Goal: Information Seeking & Learning: Understand process/instructions

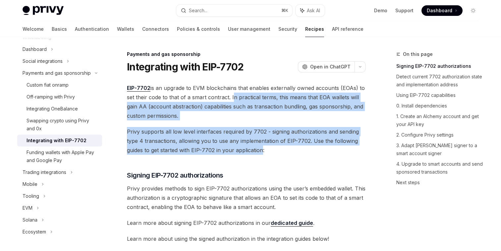
drag, startPoint x: 231, startPoint y: 99, endPoint x: 262, endPoint y: 150, distance: 59.6
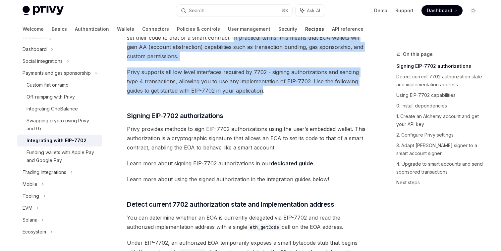
scroll to position [61, 0]
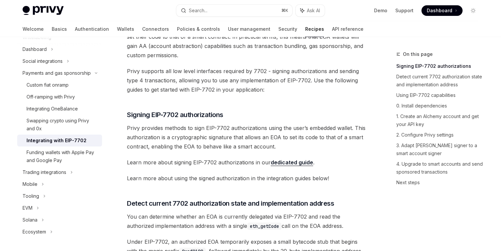
click at [256, 162] on span "Learn more about signing EIP-7702 authorizations in our dedicated guide ." at bounding box center [246, 162] width 239 height 9
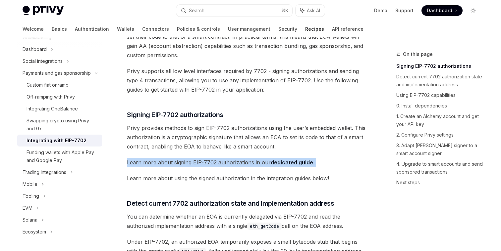
click at [256, 162] on span "Learn more about signing EIP-7702 authorizations in our dedicated guide ." at bounding box center [246, 162] width 239 height 9
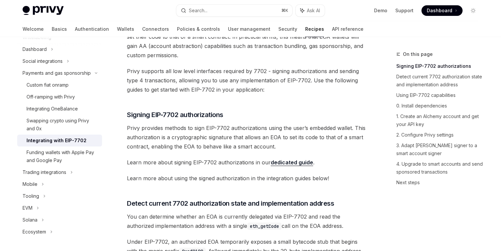
click at [255, 176] on span "Learn more about using the signed authorization in the integration guides below!" at bounding box center [246, 178] width 239 height 9
click at [282, 161] on link "dedicated guide" at bounding box center [292, 162] width 42 height 7
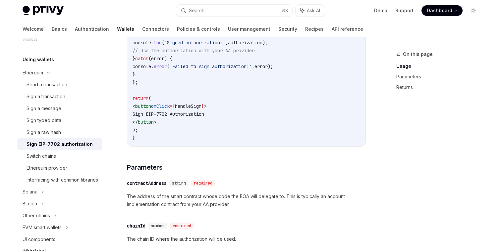
scroll to position [387, 0]
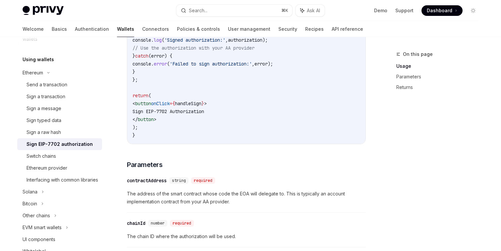
click at [206, 195] on span "The address of the smart contract whose code the EOA will delegate to. This is …" at bounding box center [246, 198] width 239 height 16
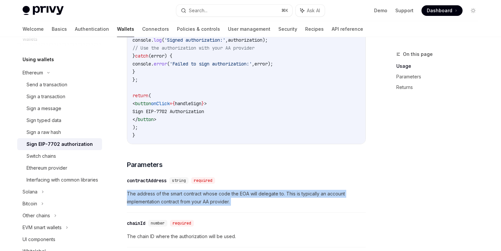
click at [206, 195] on span "The address of the smart contract whose code the EOA will delegate to. This is …" at bounding box center [246, 198] width 239 height 16
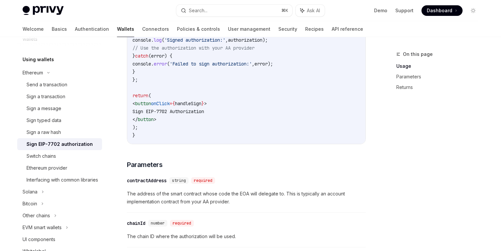
click at [207, 206] on span "The address of the smart contract whose code the EOA will delegate to. This is …" at bounding box center [246, 198] width 239 height 16
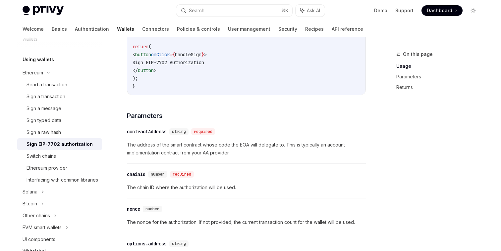
click at [197, 191] on span "The chain ID where the authorization will be used." at bounding box center [246, 188] width 239 height 8
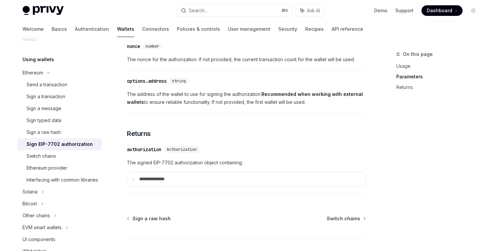
scroll to position [600, 0]
click at [191, 184] on summary "**********" at bounding box center [246, 179] width 238 height 14
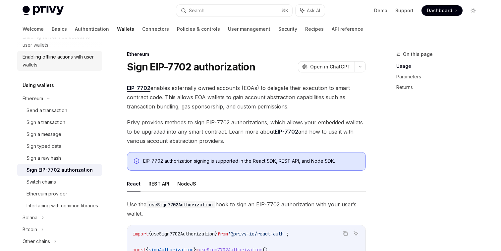
scroll to position [126, 0]
